Goal: Information Seeking & Learning: Learn about a topic

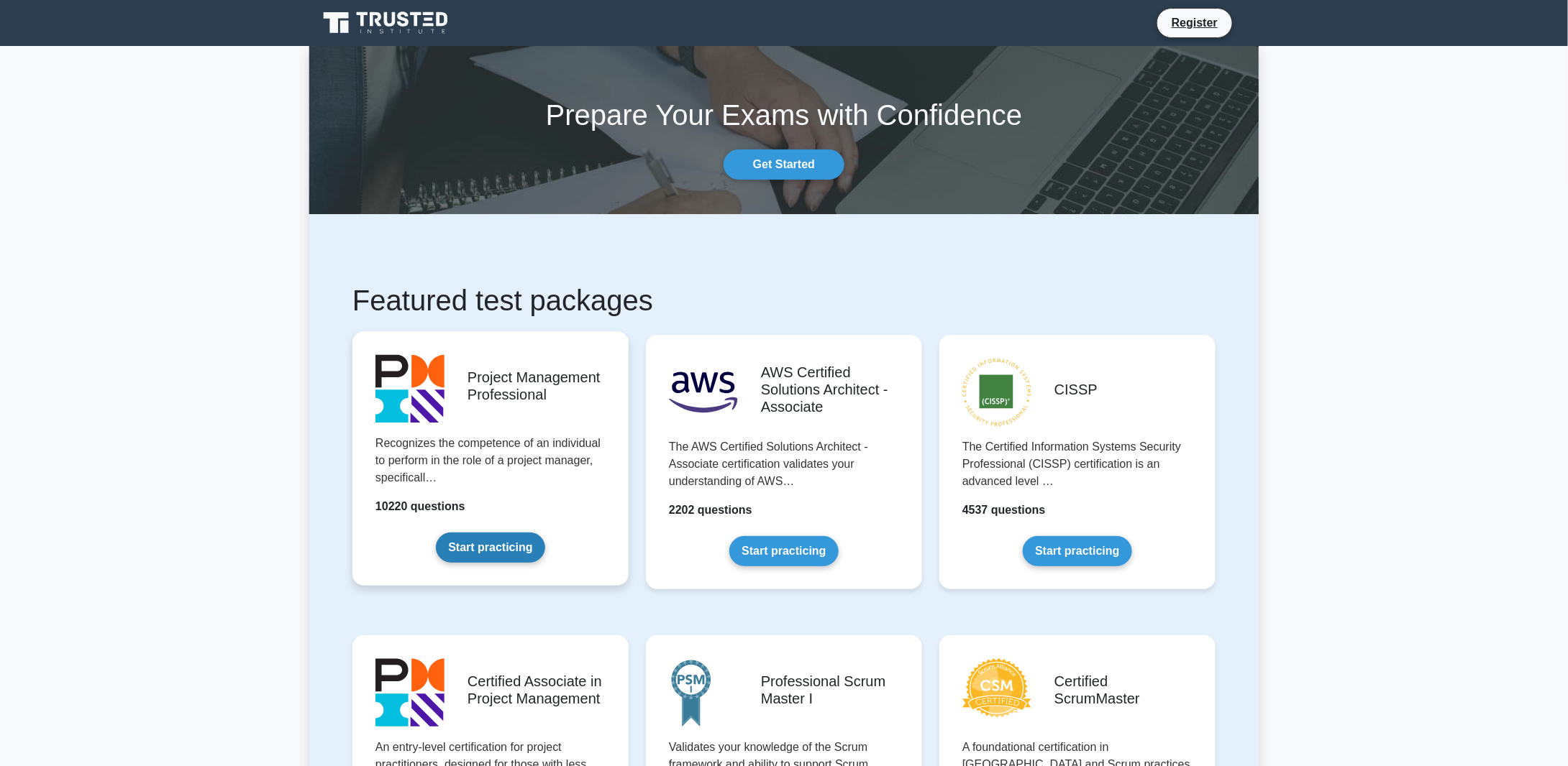
click at [490, 555] on link "Start practicing" at bounding box center [490, 548] width 109 height 30
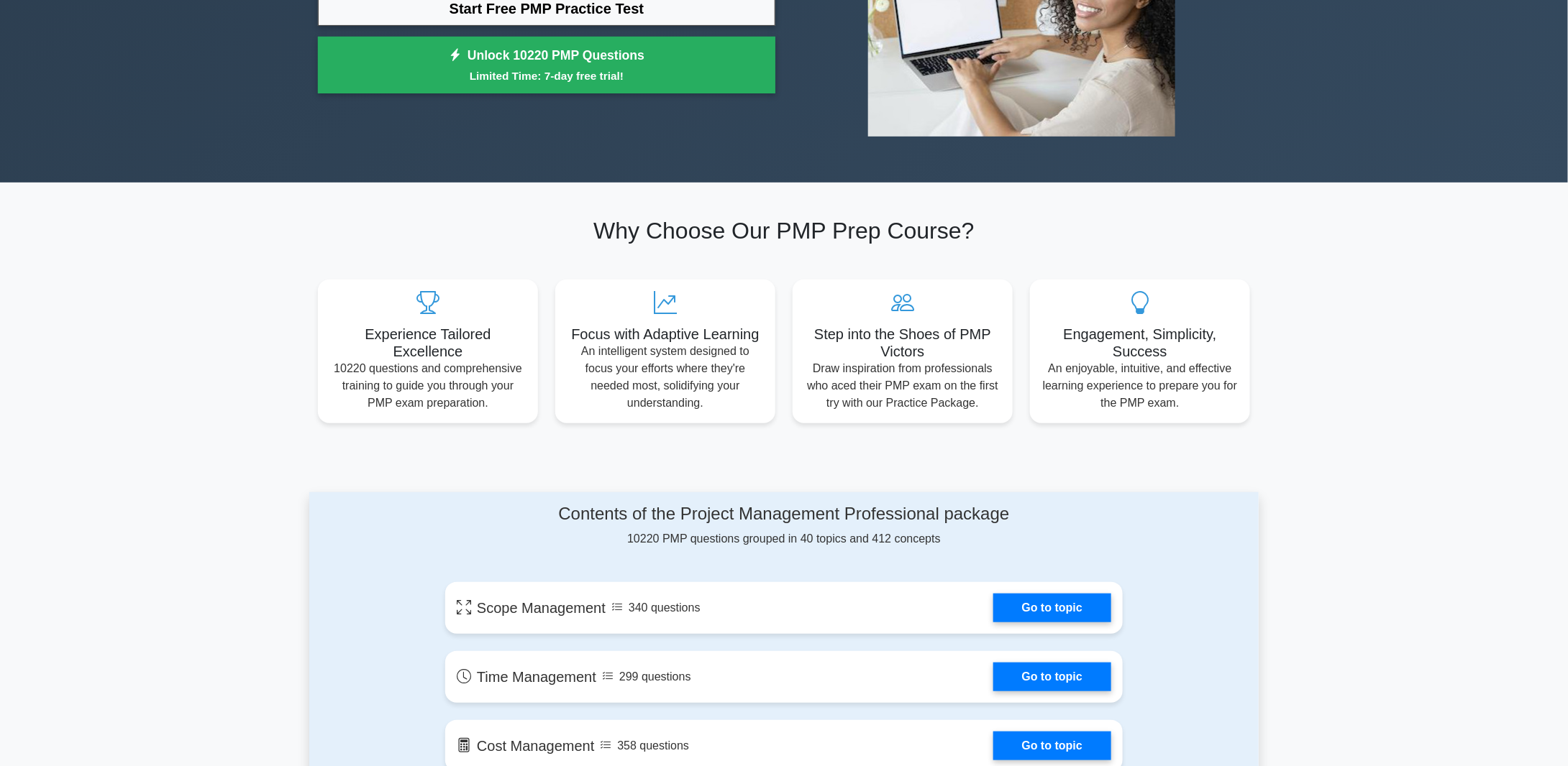
scroll to position [359, 0]
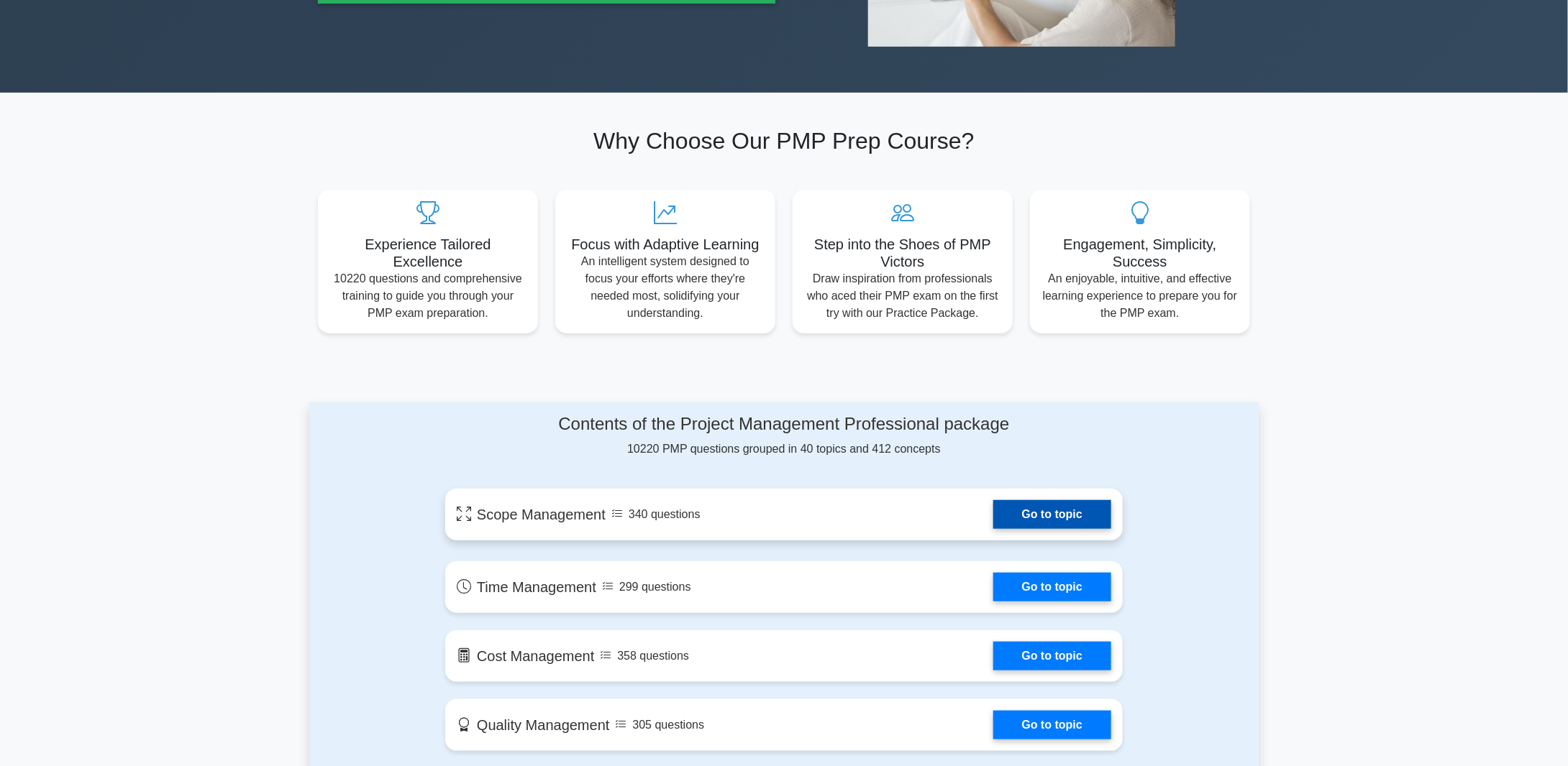
click at [1068, 512] on link "Go to topic" at bounding box center [1052, 515] width 118 height 29
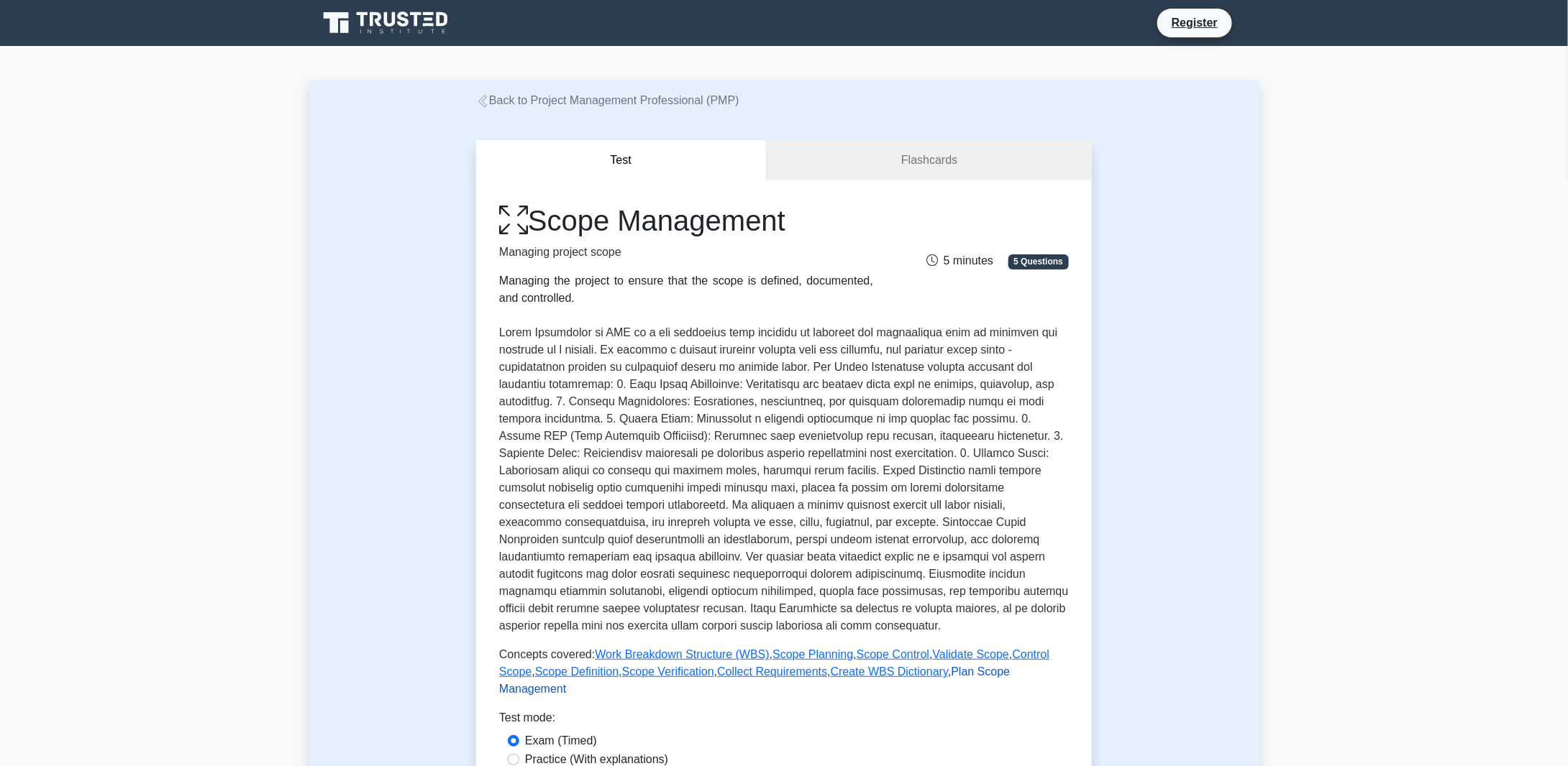
click at [929, 674] on link "Plan Scope Management" at bounding box center [754, 680] width 510 height 29
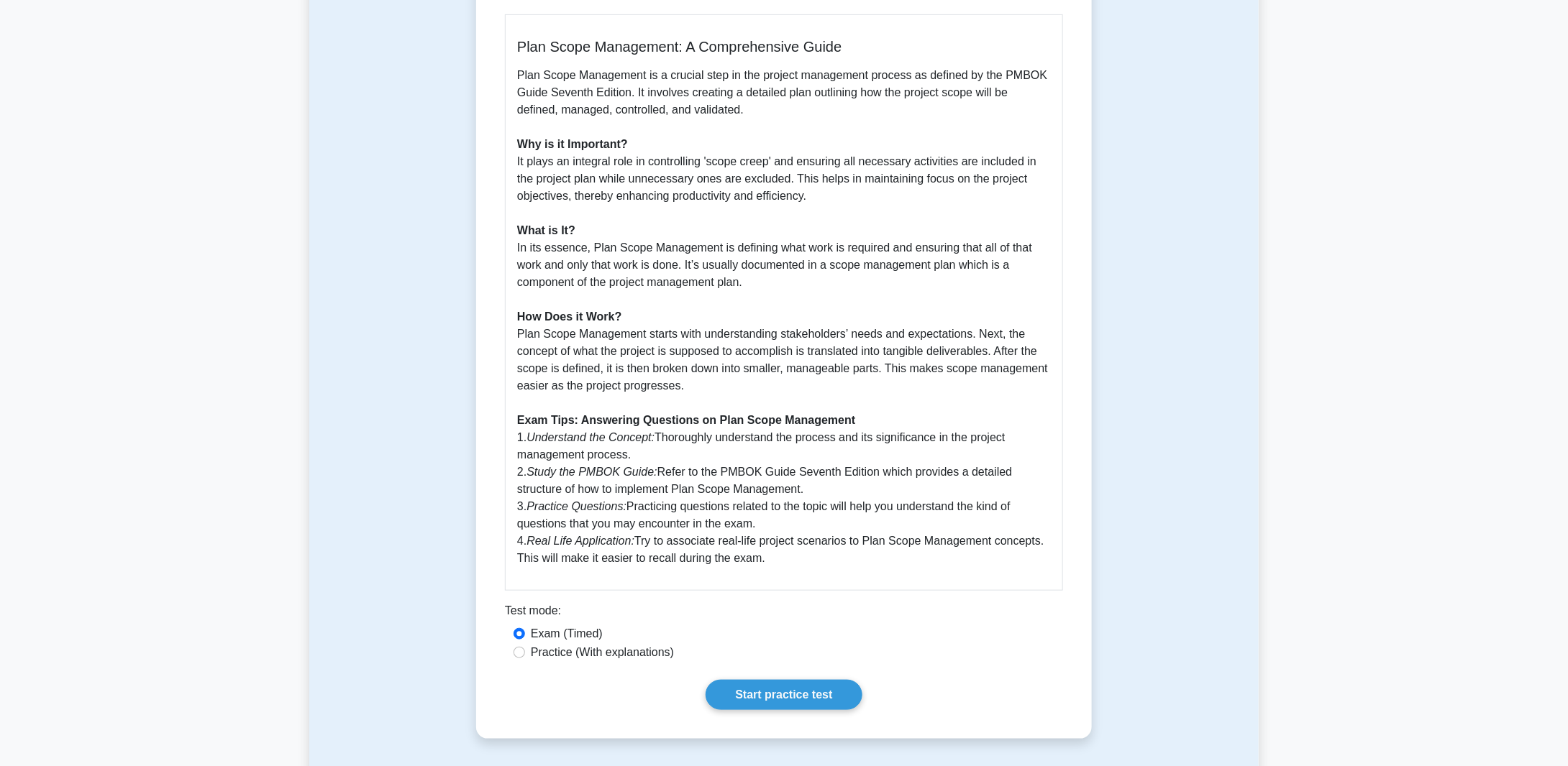
scroll to position [359, 0]
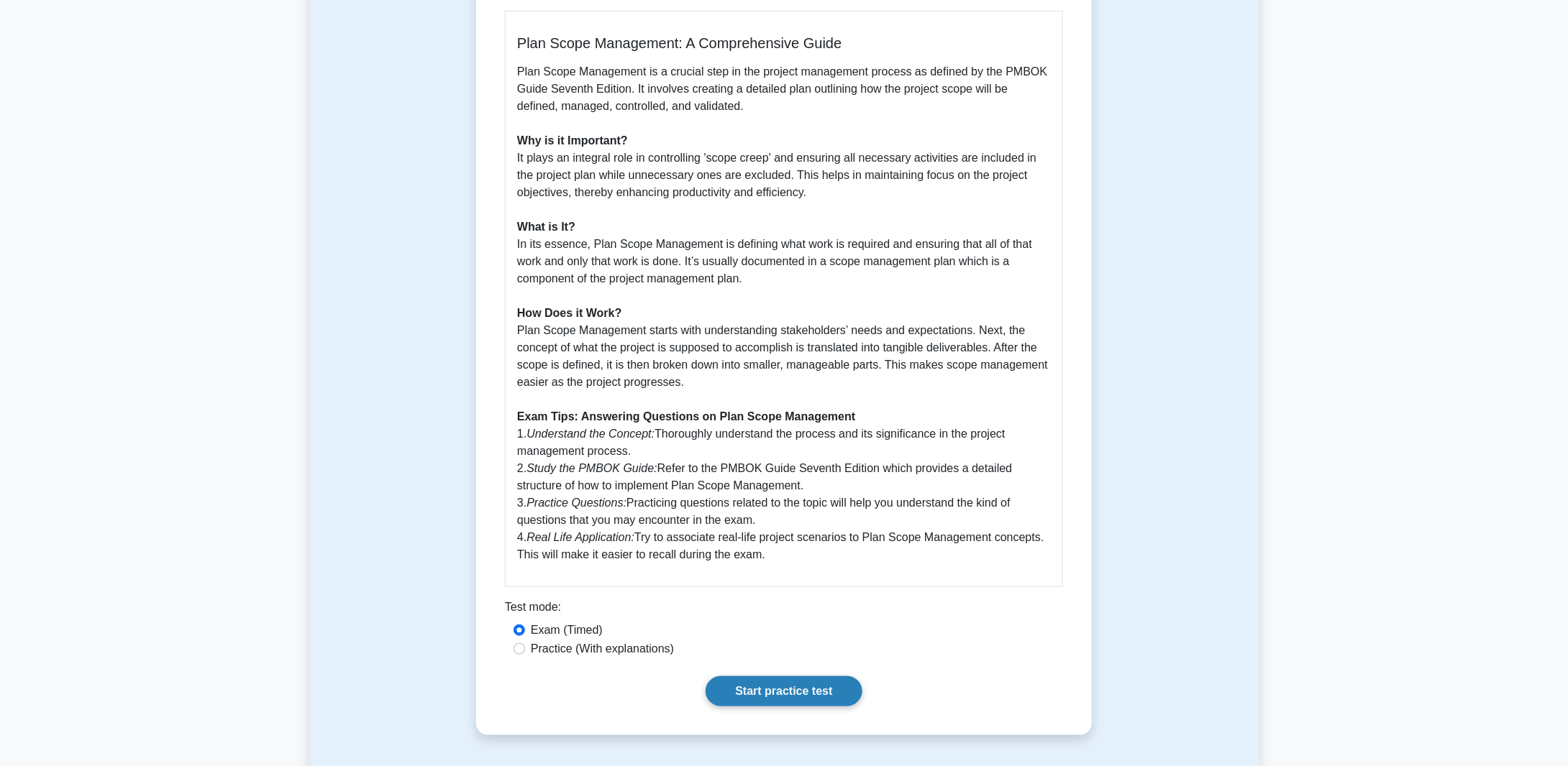
click at [776, 692] on link "Start practice test" at bounding box center [783, 692] width 156 height 30
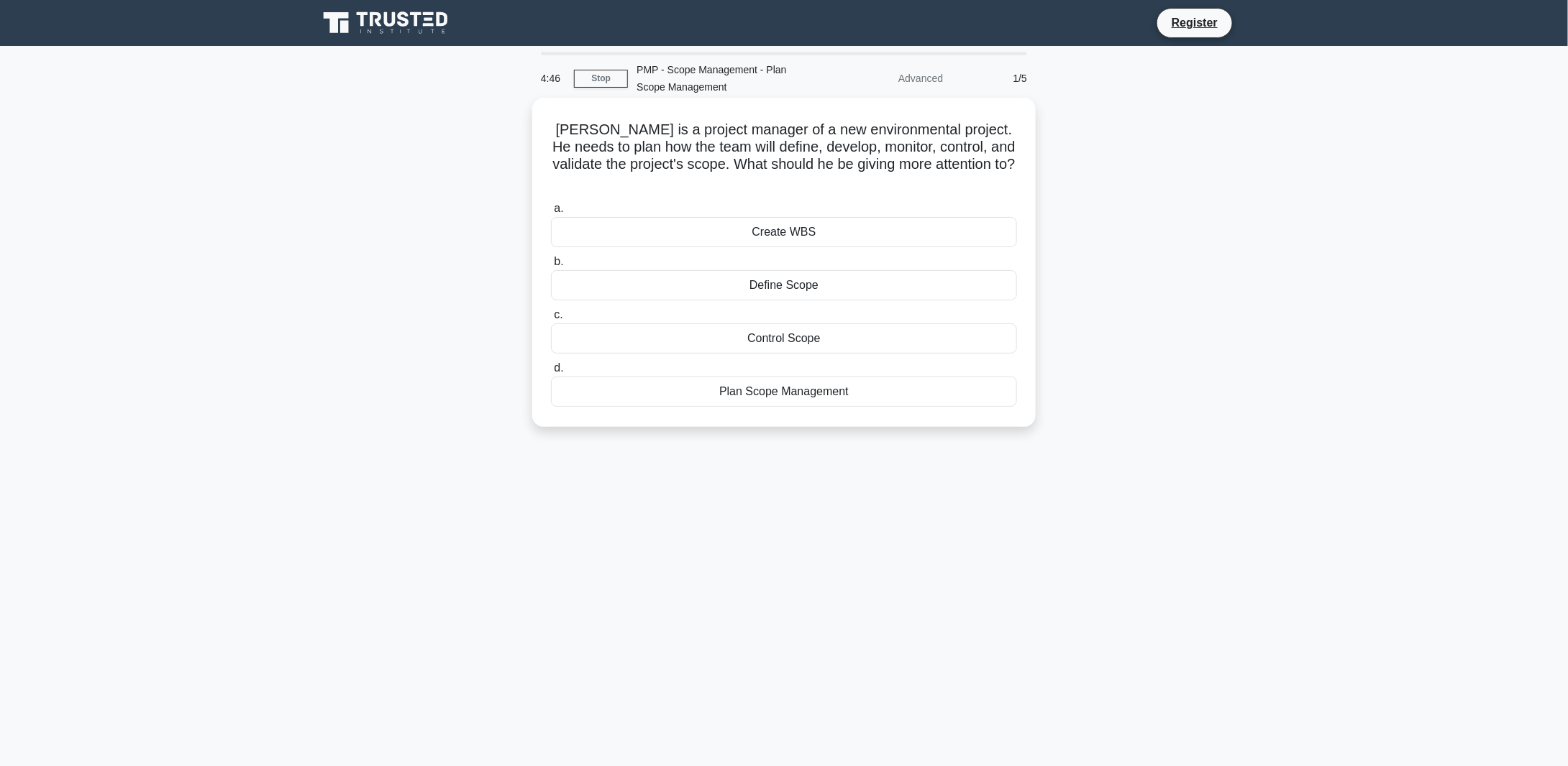
click at [780, 377] on div "Plan Scope Management" at bounding box center [783, 392] width 466 height 30
click at [550, 373] on input "d. Plan Scope Management" at bounding box center [550, 368] width 0 height 9
click at [763, 218] on div "Plan Scope Management" at bounding box center [783, 233] width 466 height 30
click at [550, 214] on input "a. Plan Scope Management" at bounding box center [550, 209] width 0 height 9
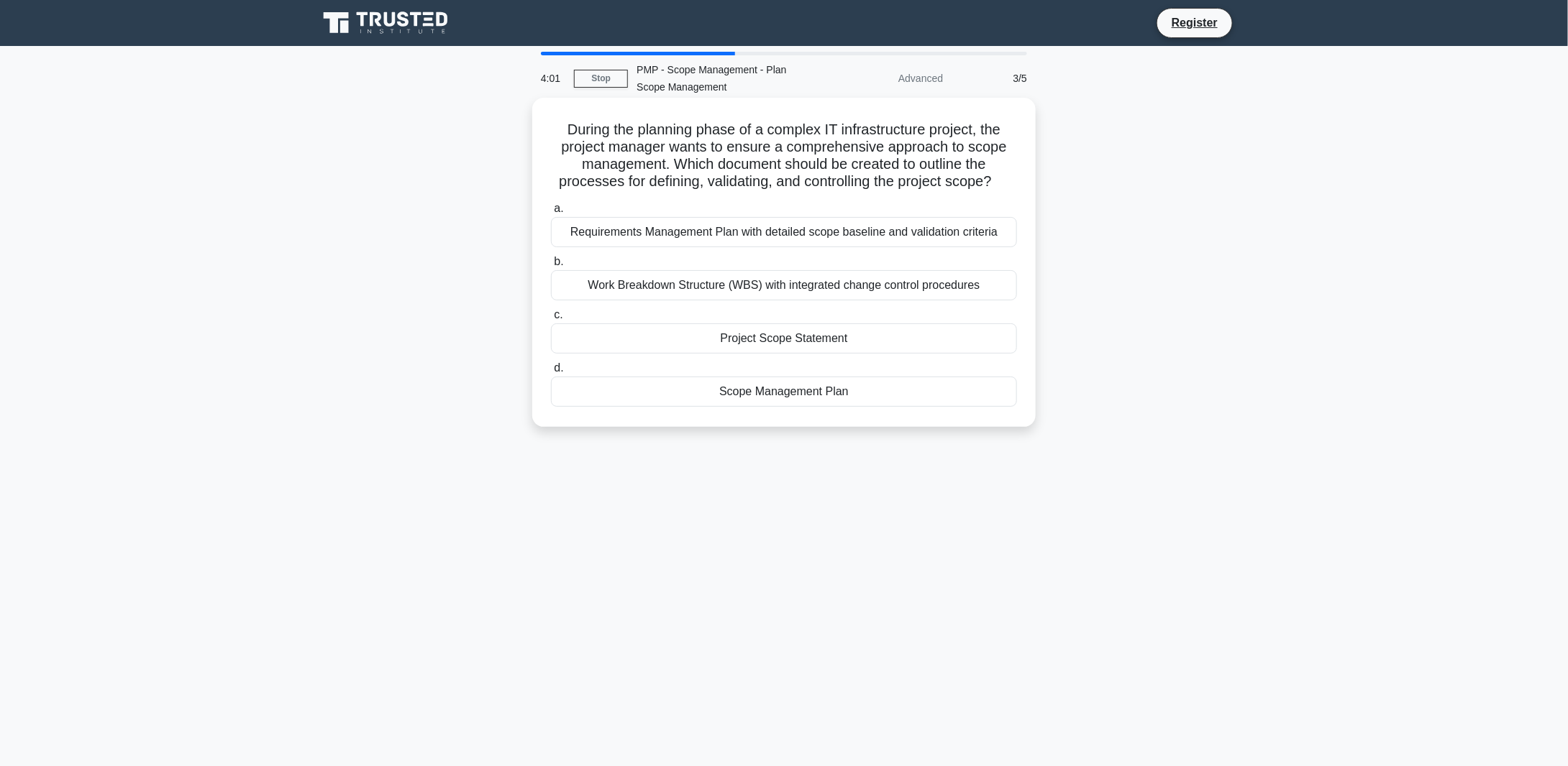
click at [780, 391] on div "Scope Management Plan" at bounding box center [783, 392] width 466 height 30
click at [550, 373] on input "d. Scope Management Plan" at bounding box center [550, 368] width 0 height 9
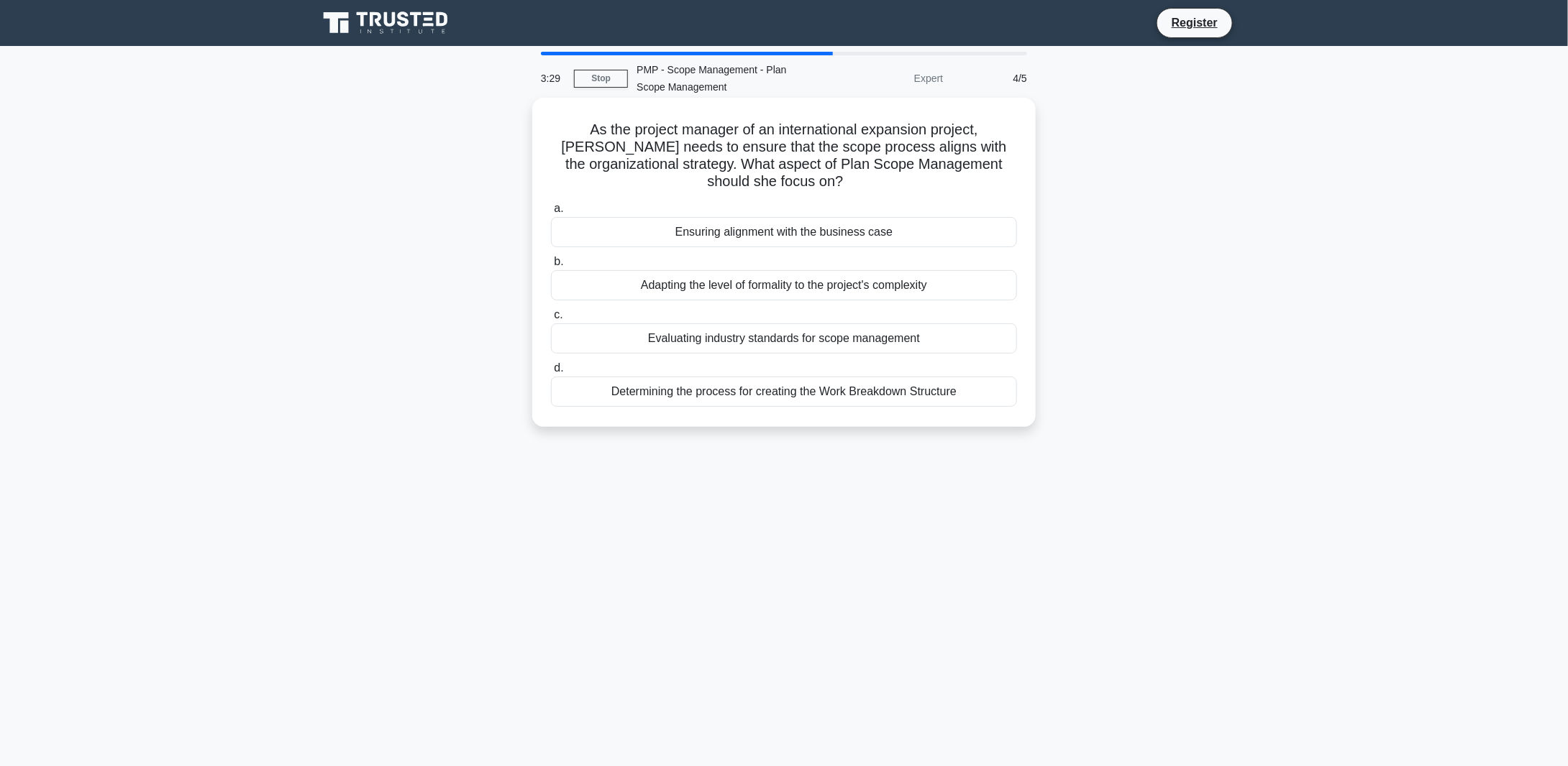
click at [793, 340] on div "Evaluating industry standards for scope management" at bounding box center [783, 338] width 466 height 30
click at [550, 320] on input "c. Evaluating industry standards for scope management" at bounding box center [550, 315] width 0 height 9
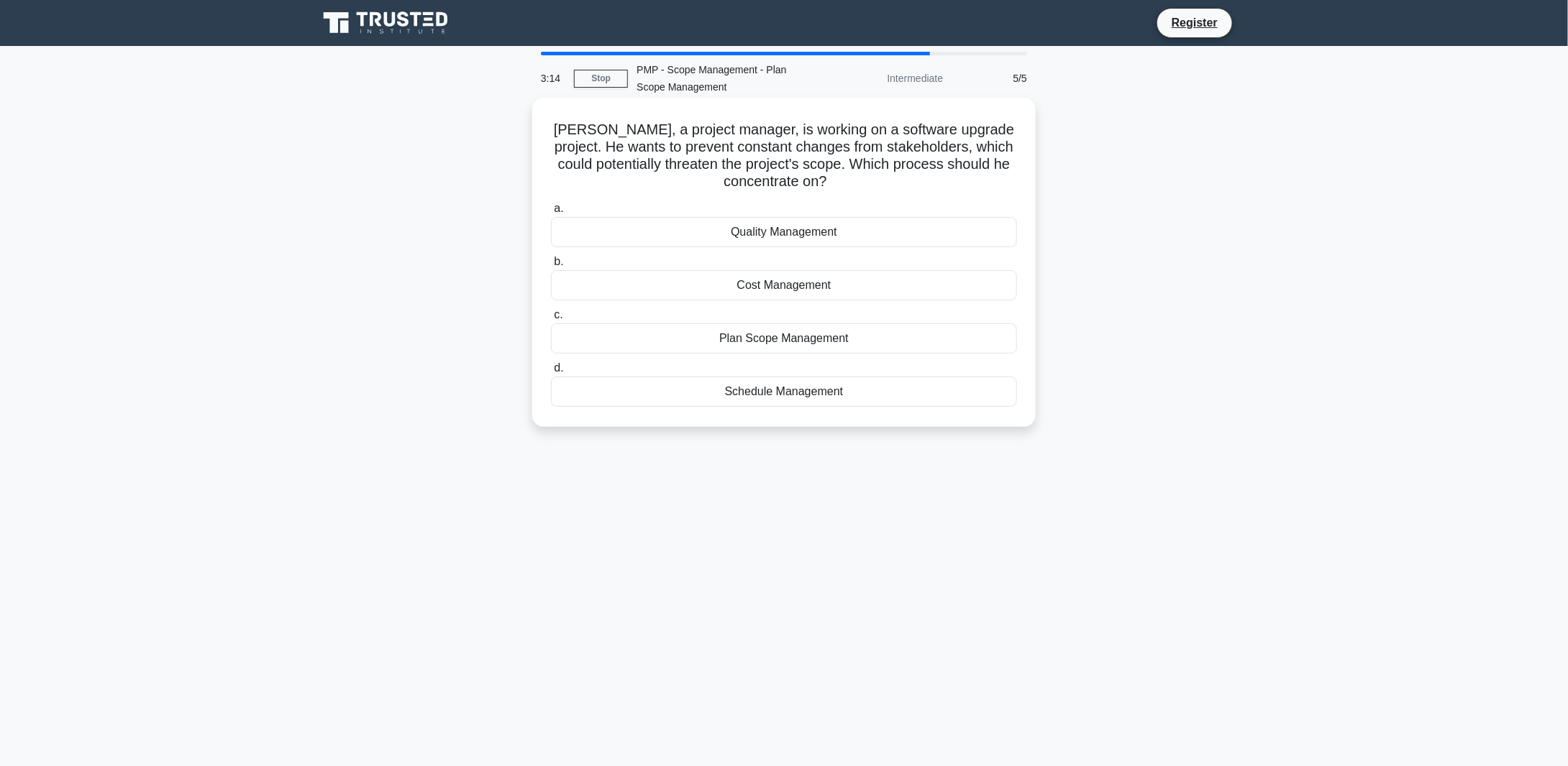
click at [795, 339] on div "Plan Scope Management" at bounding box center [783, 338] width 466 height 30
click at [550, 320] on input "c. Plan Scope Management" at bounding box center [550, 315] width 0 height 9
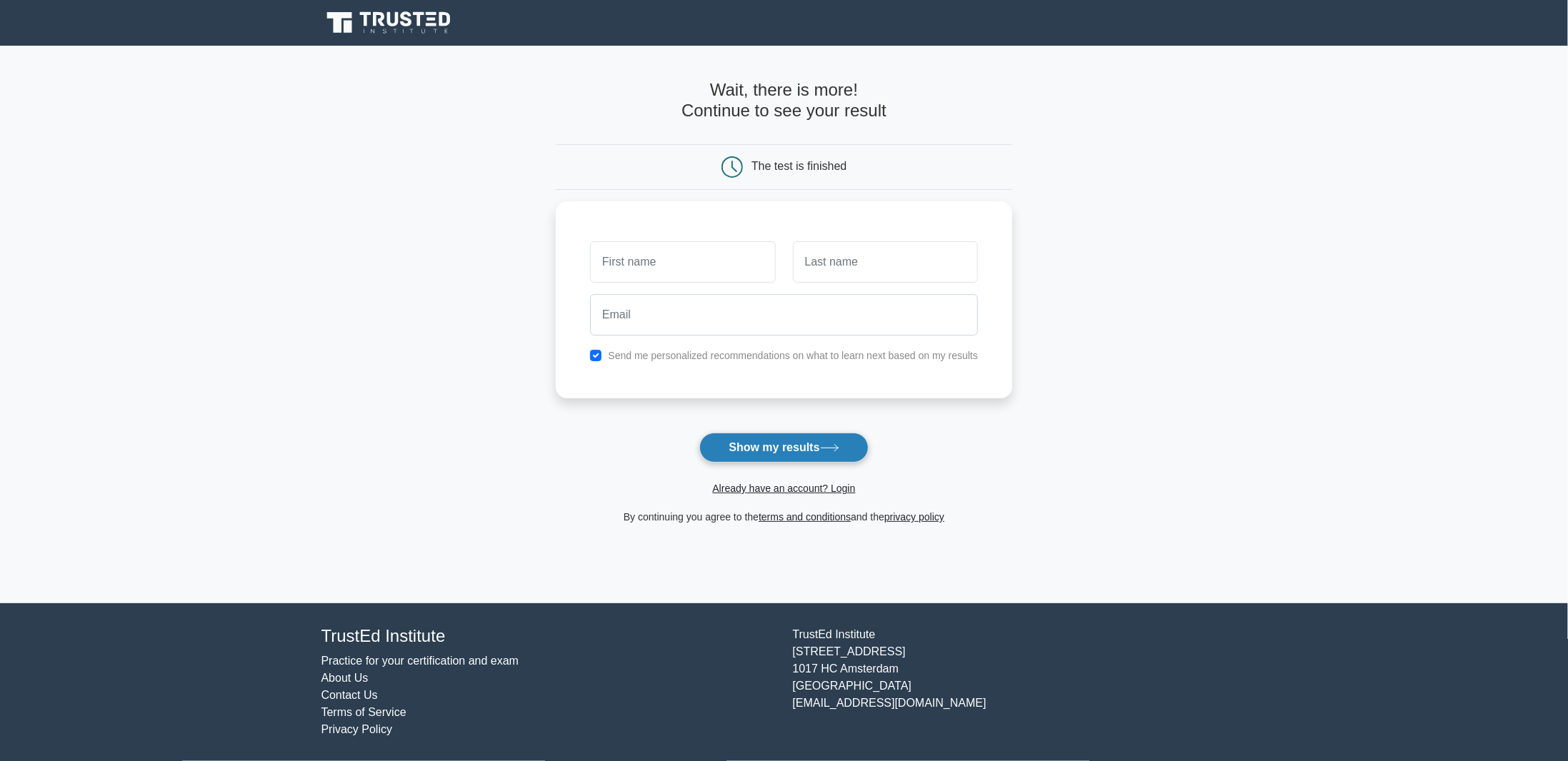
click at [787, 446] on button "Show my results" at bounding box center [784, 448] width 169 height 30
click at [646, 254] on input "text" at bounding box center [682, 258] width 185 height 41
type input "Daniela"
click at [839, 256] on input "text" at bounding box center [885, 258] width 185 height 41
type input "Simpetru"
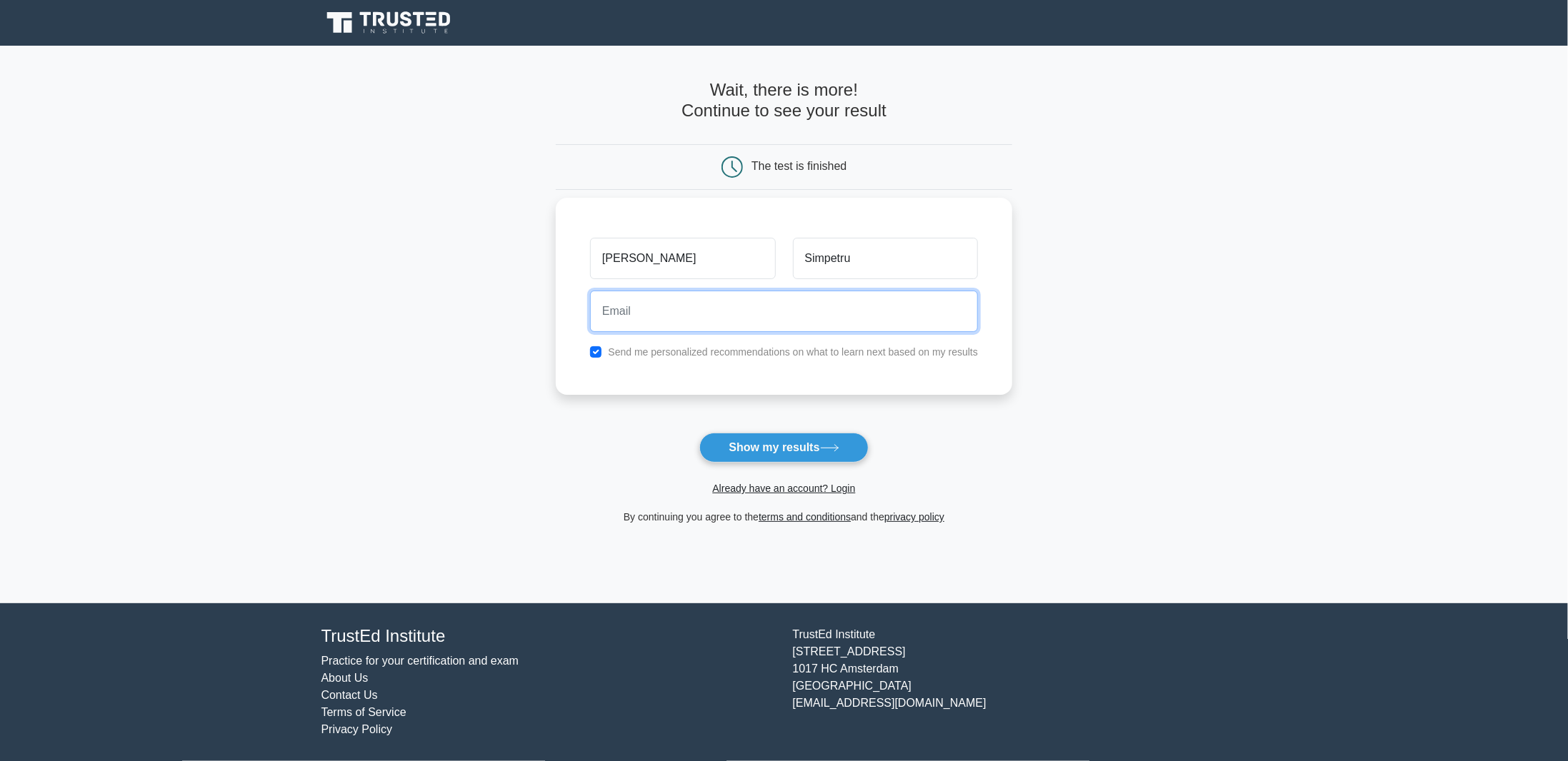
click at [750, 305] on input "email" at bounding box center [784, 311] width 388 height 41
type input "simpetru.daniela@gmail.com"
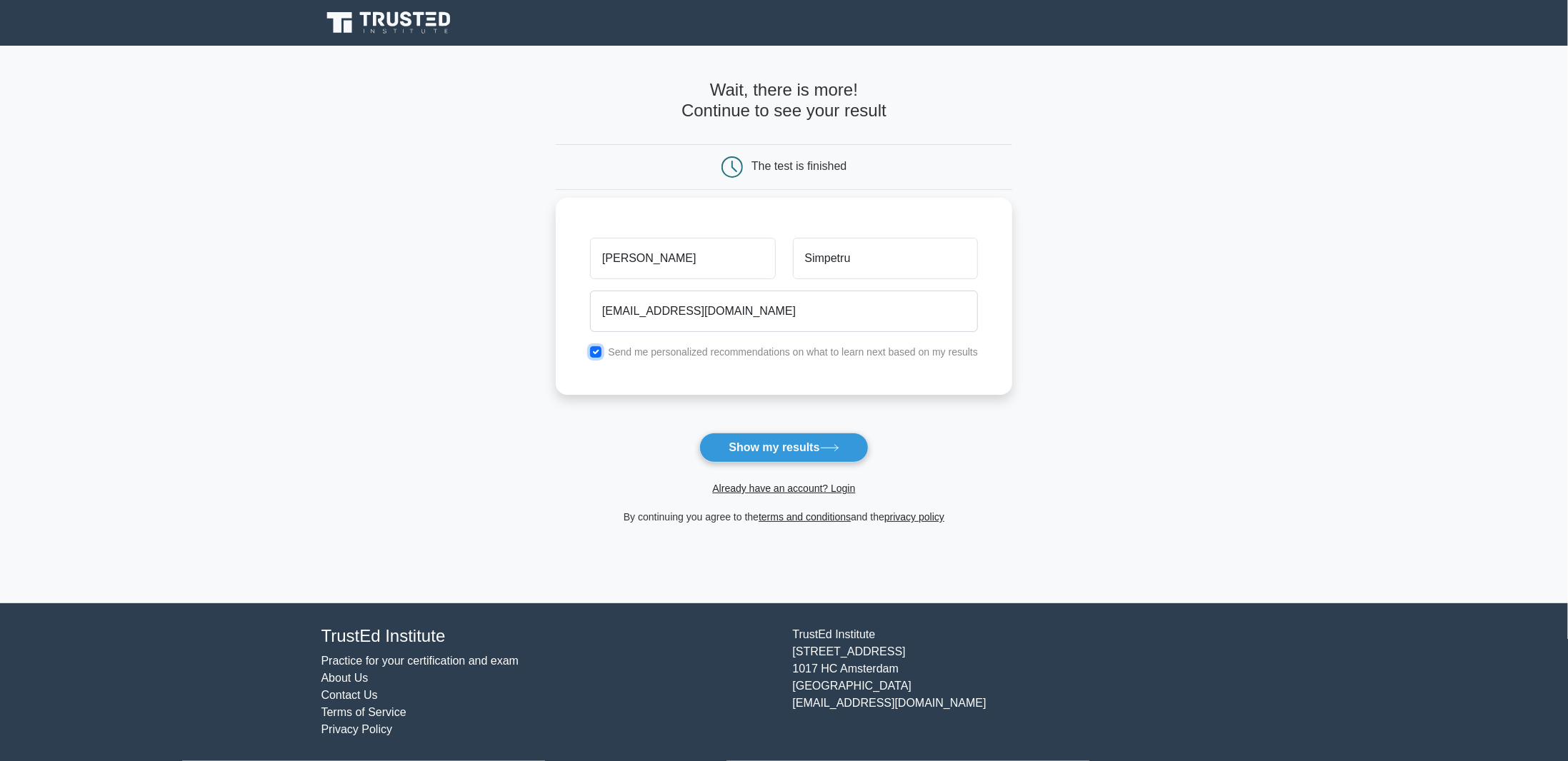
click at [599, 351] on input "checkbox" at bounding box center [595, 352] width 11 height 11
checkbox input "false"
click at [806, 452] on button "Show my results" at bounding box center [784, 448] width 169 height 30
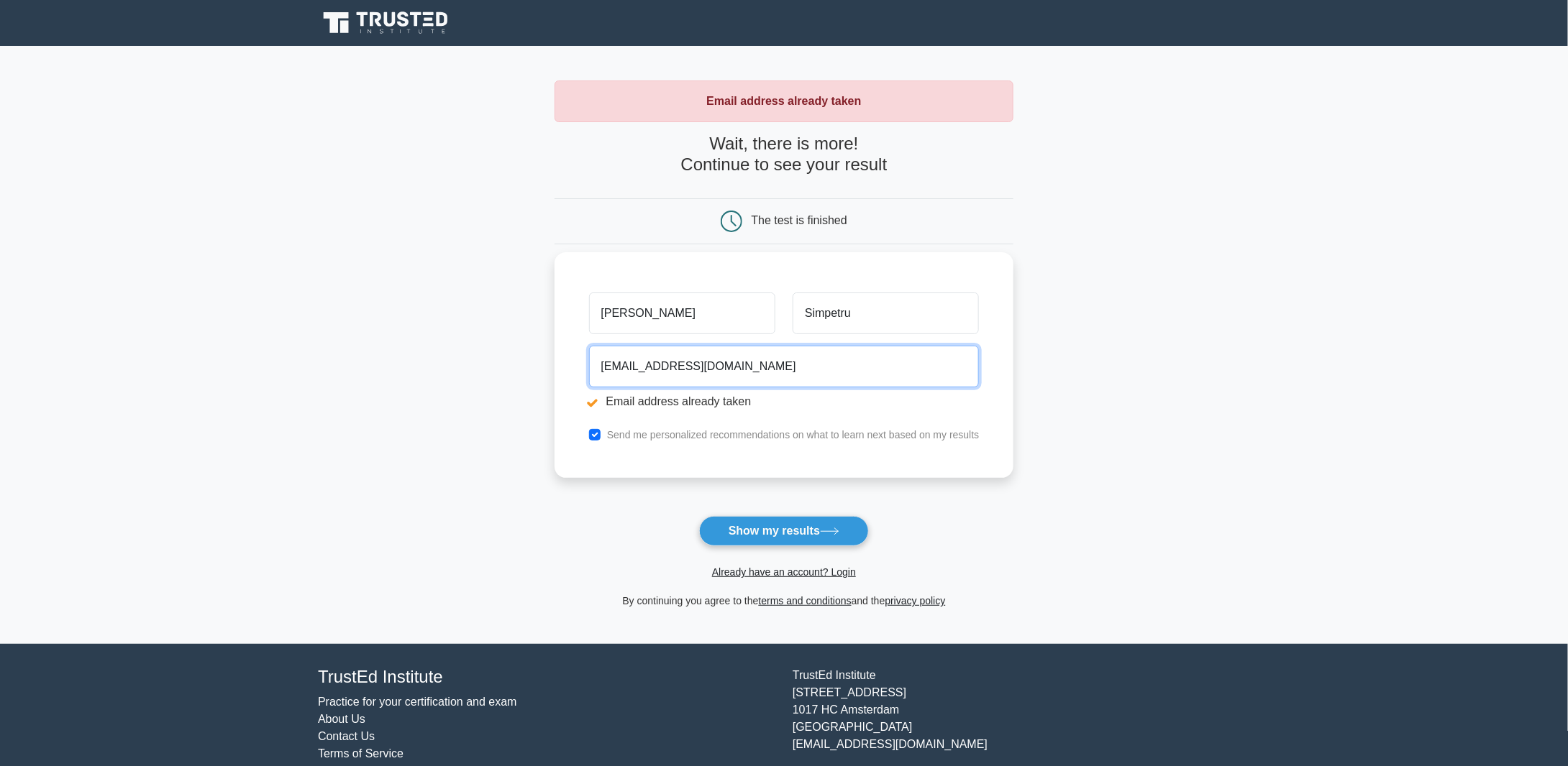
drag, startPoint x: 766, startPoint y: 366, endPoint x: 569, endPoint y: 349, distance: 197.7
click at [569, 349] on div "Daniela Simpetru simpetru.daniela@gmail.com Email address already taken Send me…" at bounding box center [784, 365] width 460 height 226
drag, startPoint x: 686, startPoint y: 314, endPoint x: 579, endPoint y: 313, distance: 107.0
click at [580, 313] on div "Daniela Simpetru Email address already taken Send me personalized recommendatio…" at bounding box center [784, 365] width 460 height 226
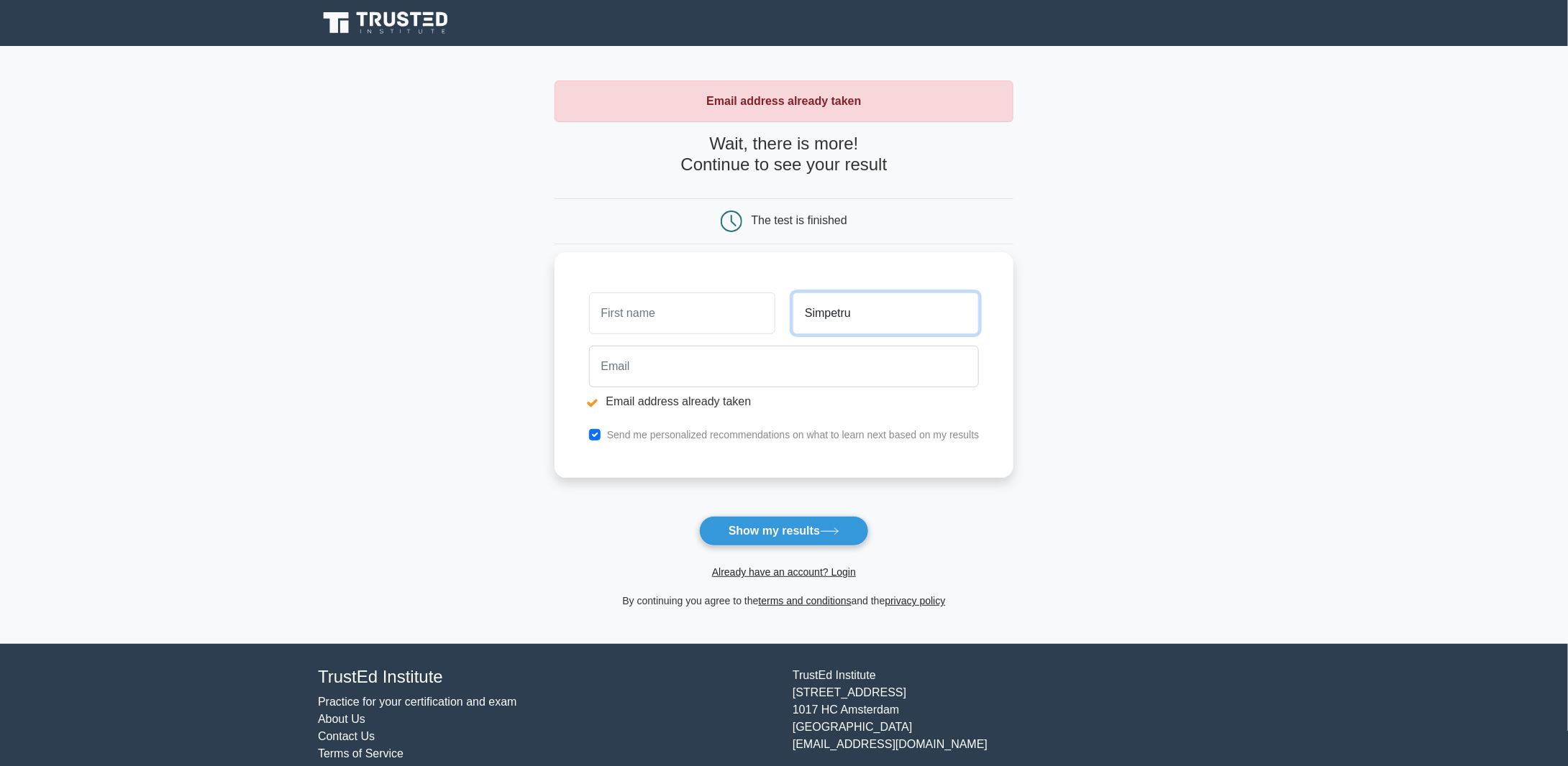
drag, startPoint x: 879, startPoint y: 318, endPoint x: 768, endPoint y: 305, distance: 111.8
click at [770, 305] on div "Simpetru" at bounding box center [784, 313] width 408 height 53
click at [599, 434] on input "checkbox" at bounding box center [595, 435] width 11 height 11
checkbox input "false"
click at [755, 525] on button "Show my results" at bounding box center [783, 532] width 170 height 30
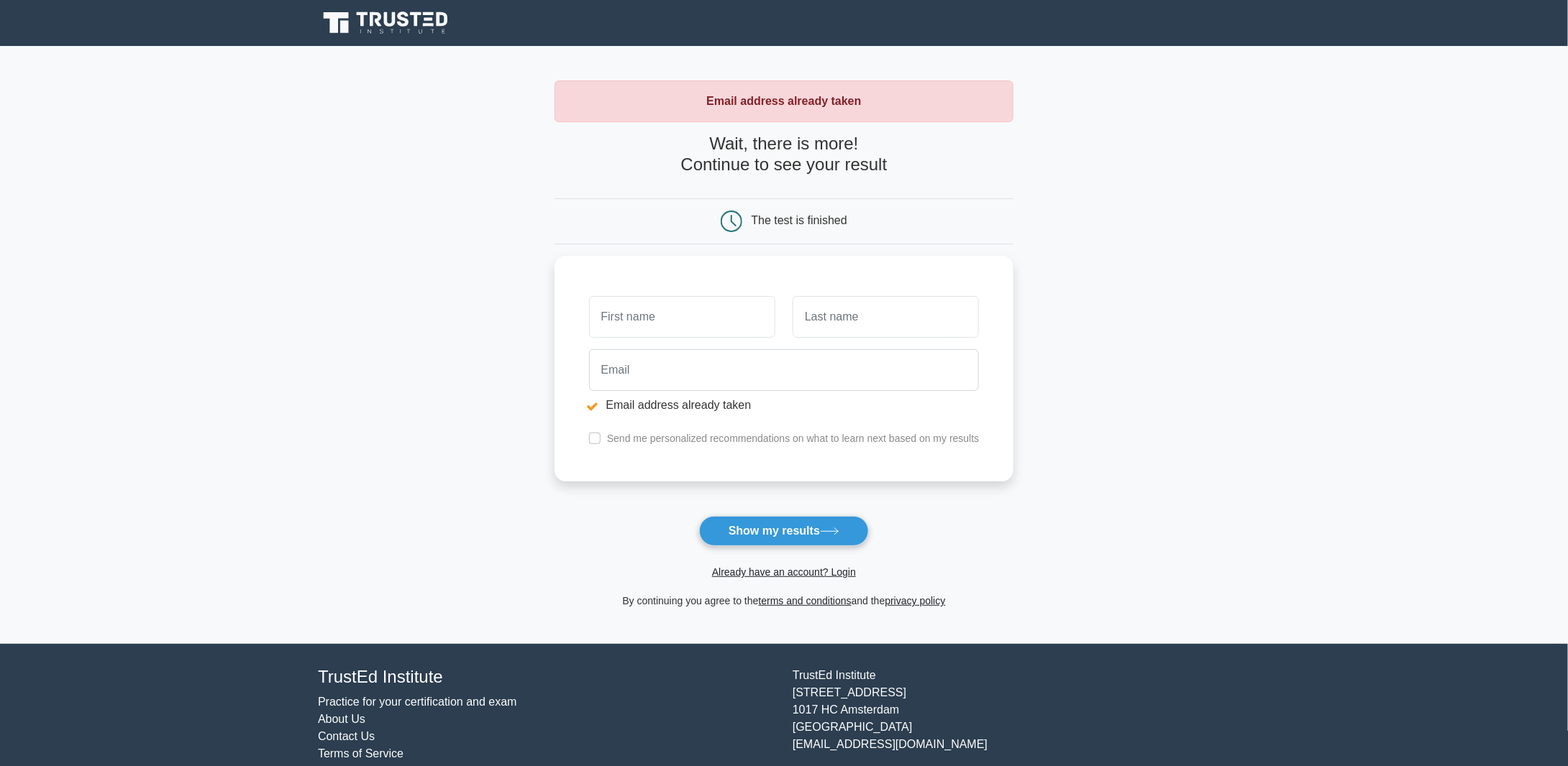
click at [364, 26] on icon at bounding box center [386, 23] width 138 height 27
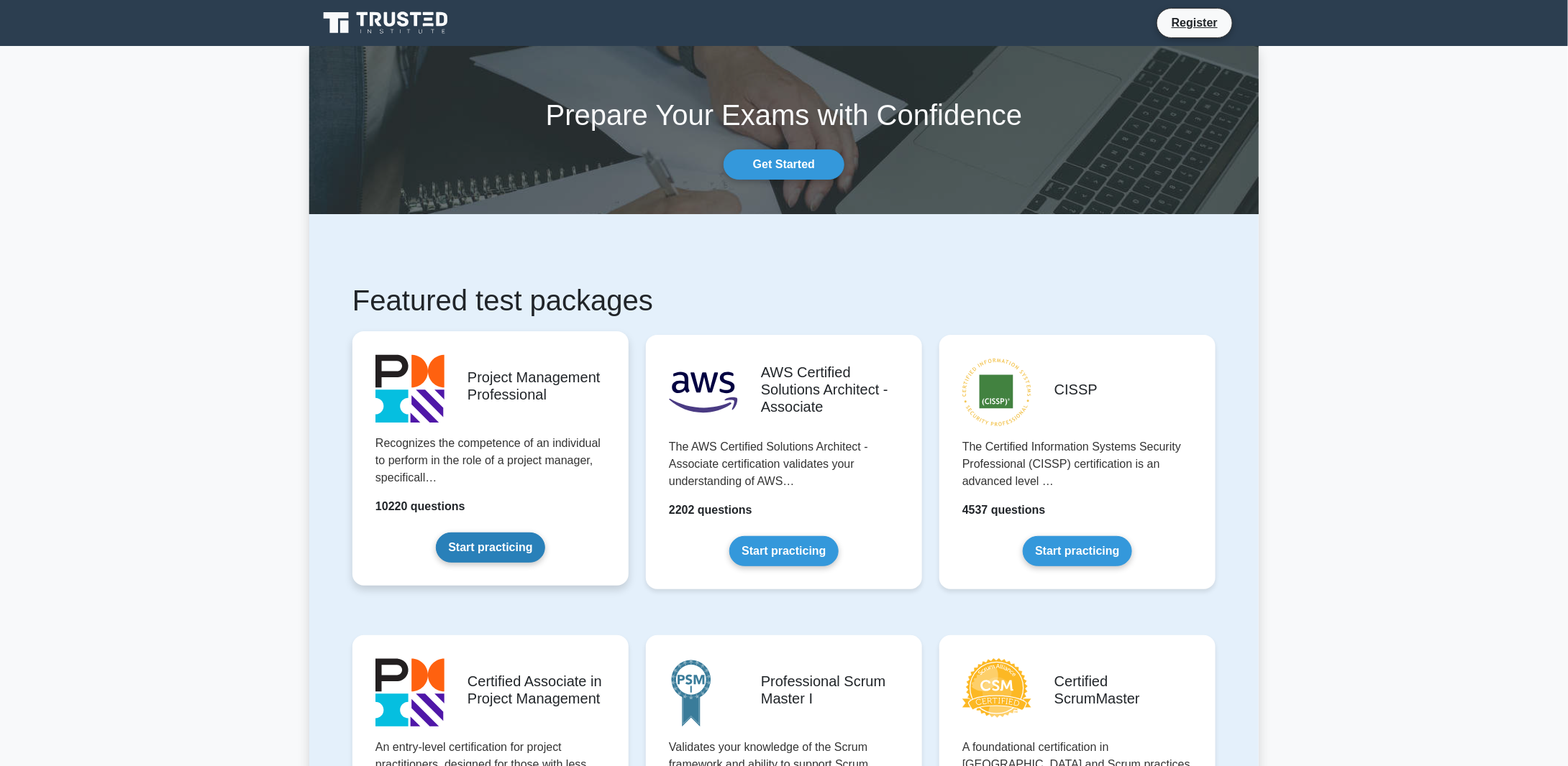
click at [478, 546] on link "Start practicing" at bounding box center [490, 548] width 109 height 30
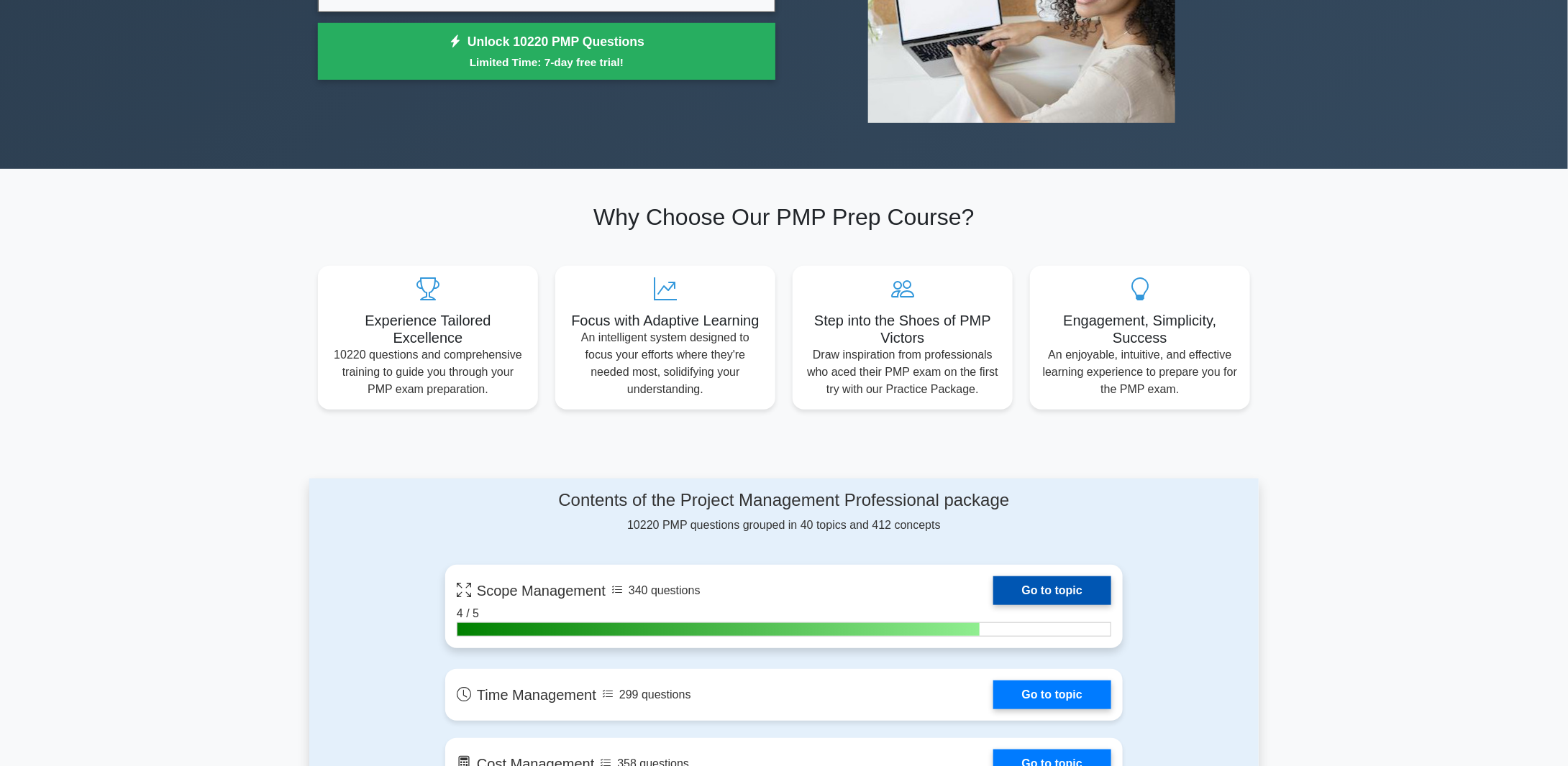
scroll to position [359, 0]
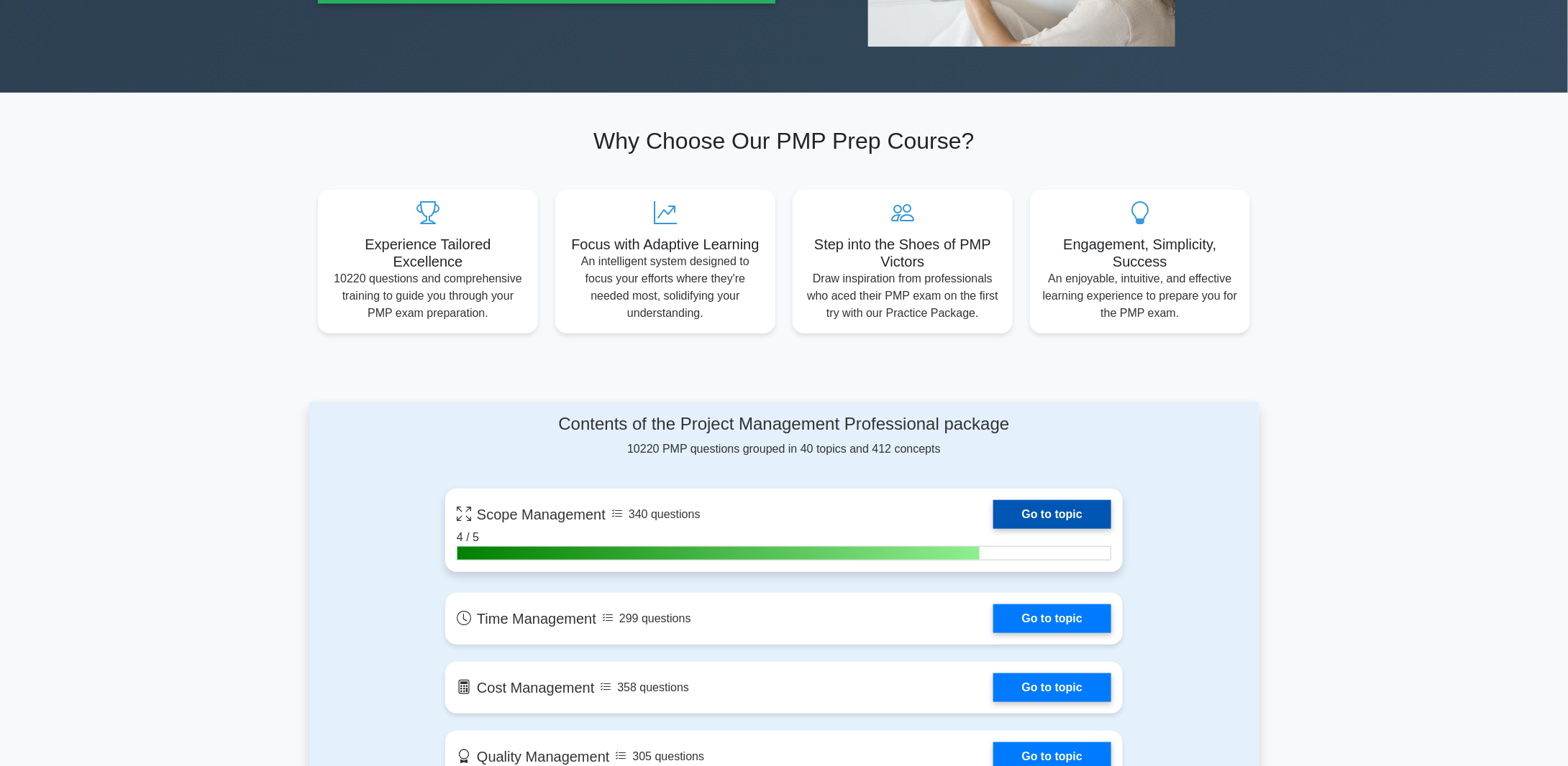
click at [1048, 514] on link "Go to topic" at bounding box center [1052, 515] width 118 height 29
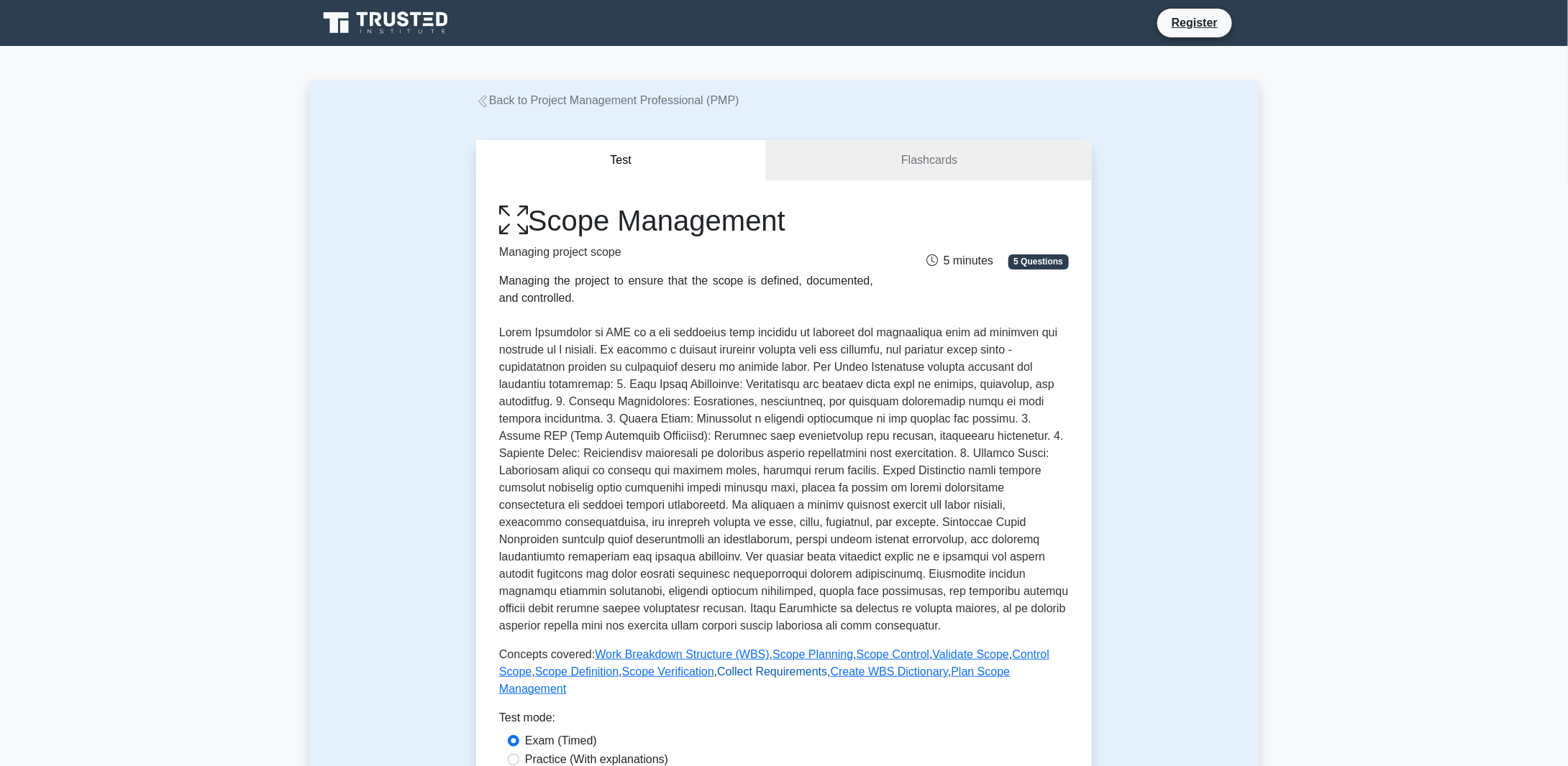
click at [746, 673] on link "Collect Requirements" at bounding box center [772, 671] width 110 height 12
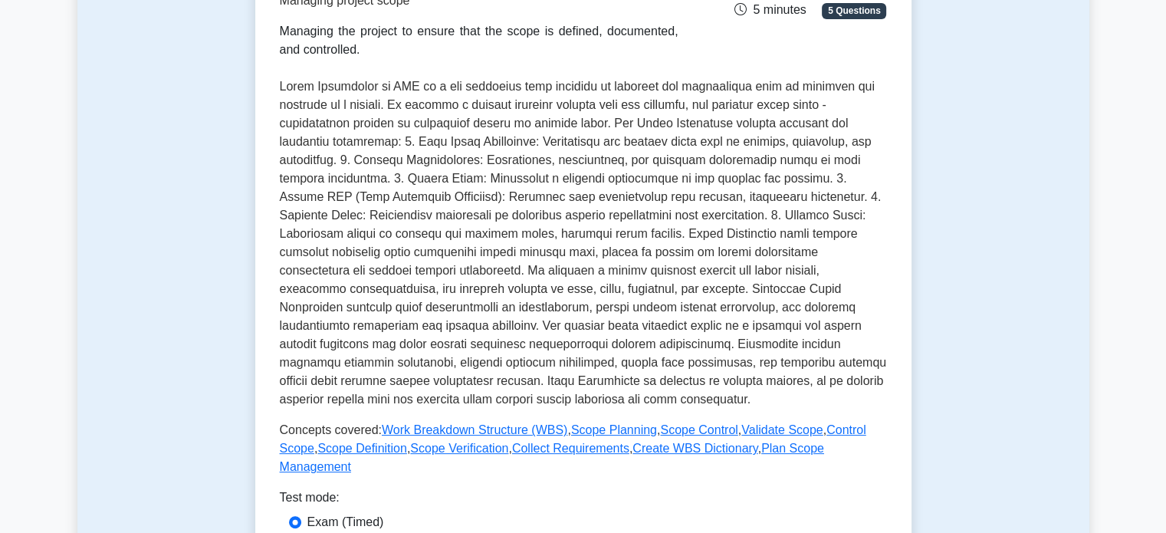
scroll to position [307, 0]
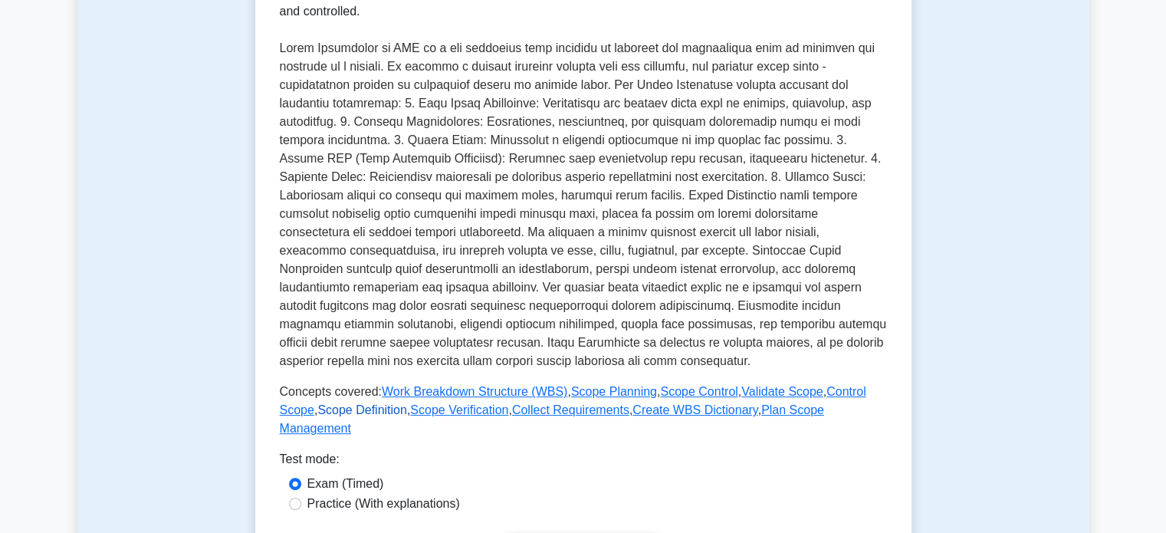
click at [319, 411] on link "Scope Definition" at bounding box center [362, 409] width 90 height 13
click at [413, 390] on link "Work Breakdown Structure (WBS)" at bounding box center [475, 391] width 186 height 13
click at [676, 393] on link "Scope Control" at bounding box center [698, 391] width 77 height 13
click at [845, 394] on link "Control Scope" at bounding box center [573, 400] width 587 height 31
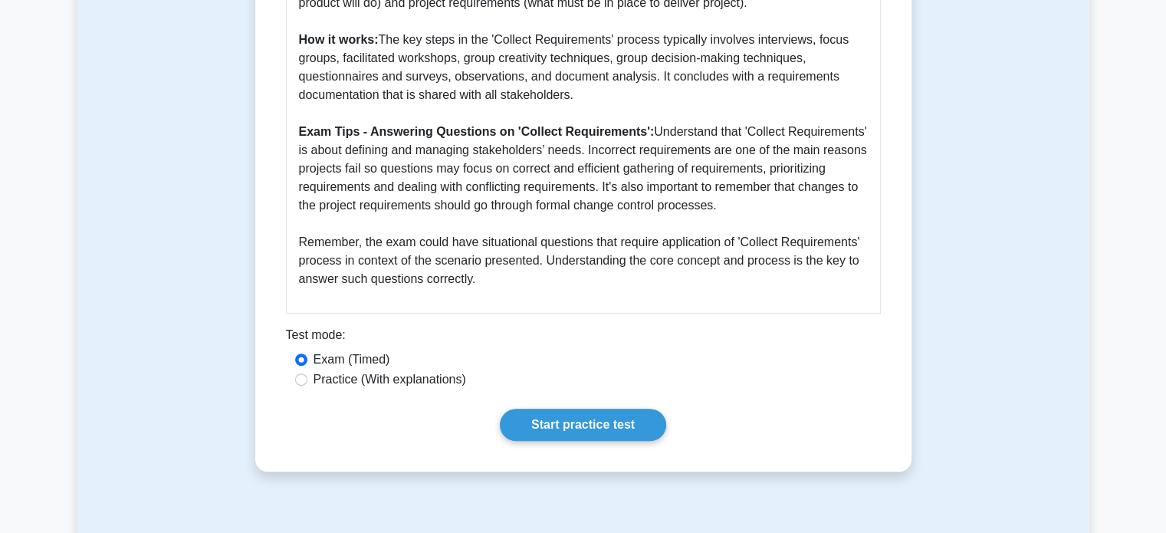
scroll to position [690, 0]
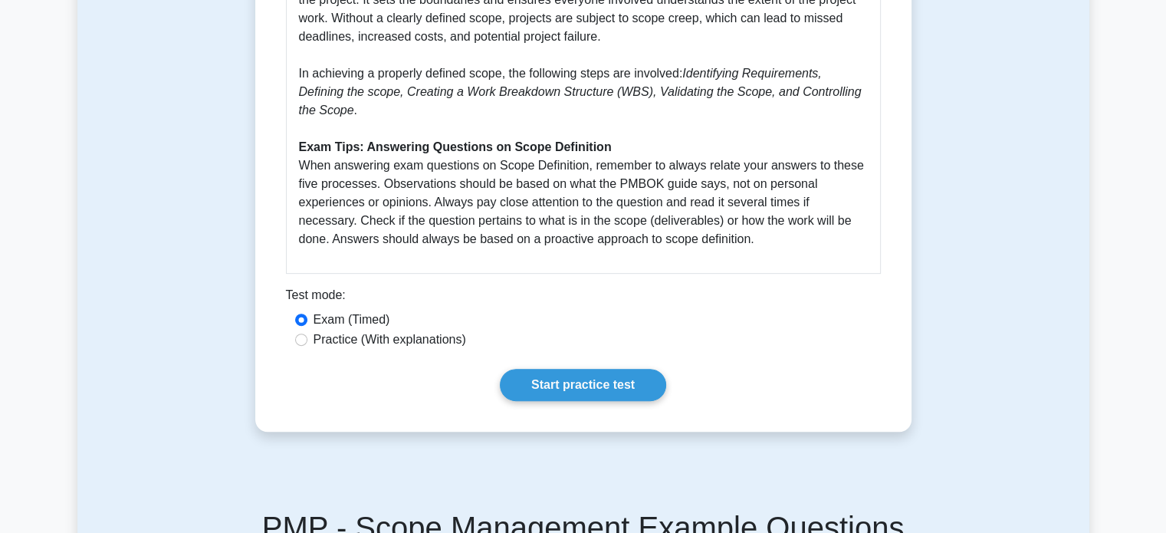
scroll to position [613, 0]
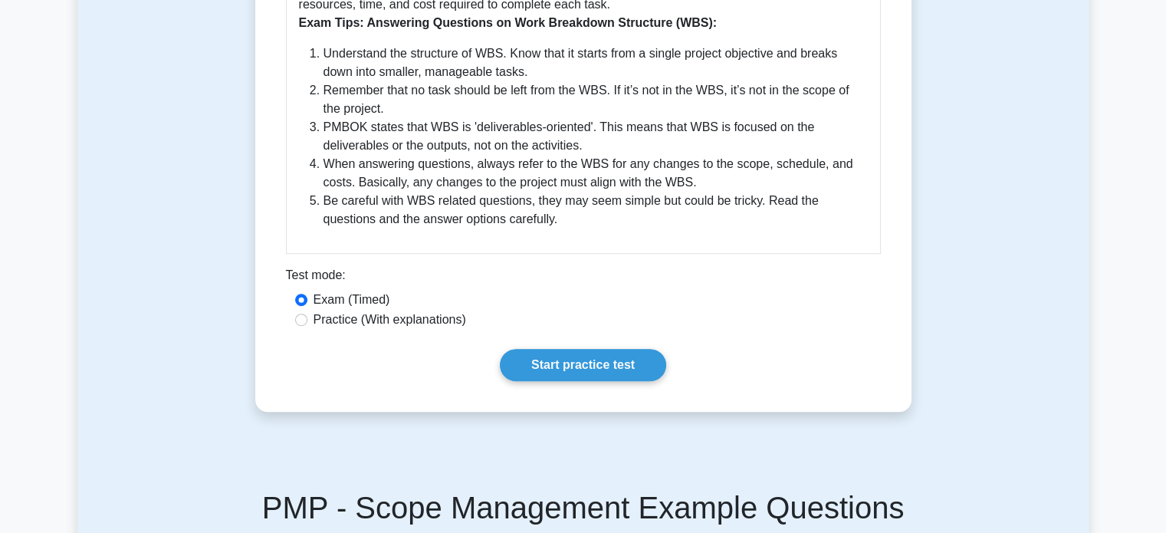
scroll to position [767, 0]
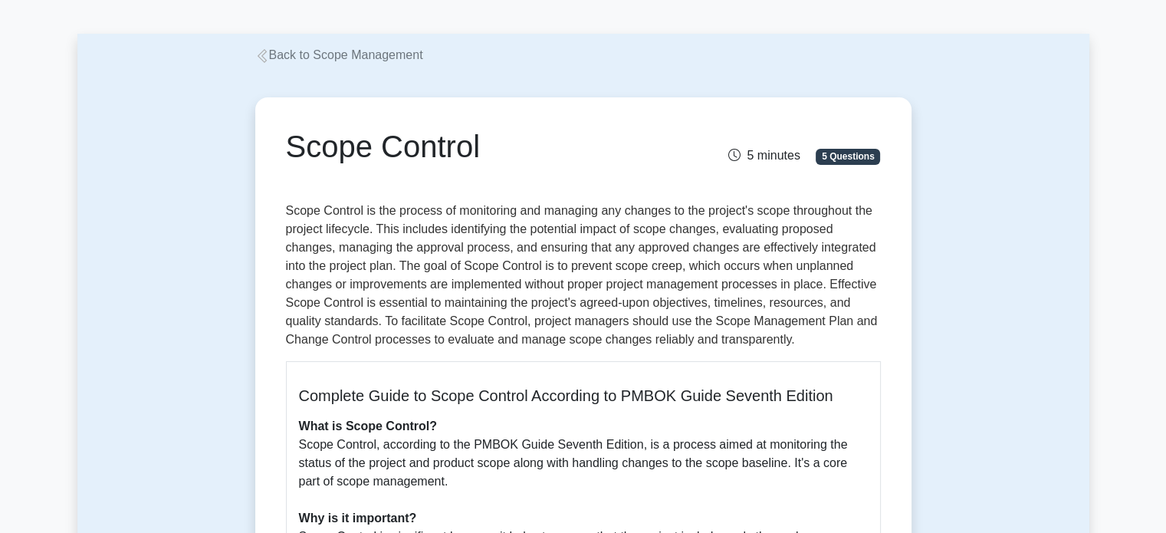
scroll to position [77, 0]
